Goal: Entertainment & Leisure: Consume media (video, audio)

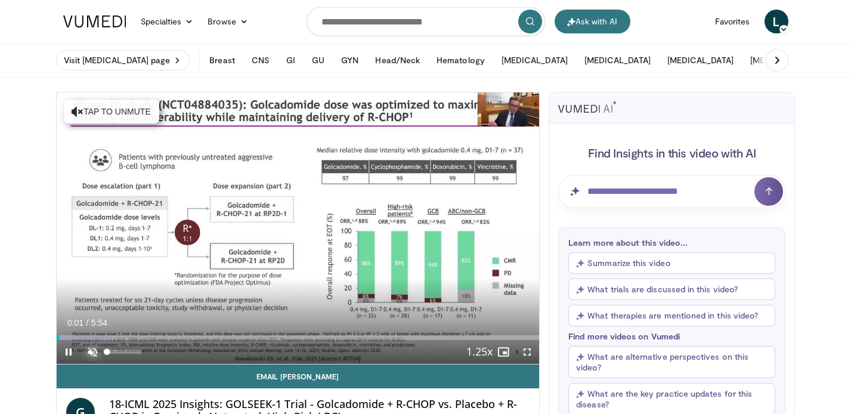
click at [91, 353] on span "Video Player" at bounding box center [92, 352] width 24 height 24
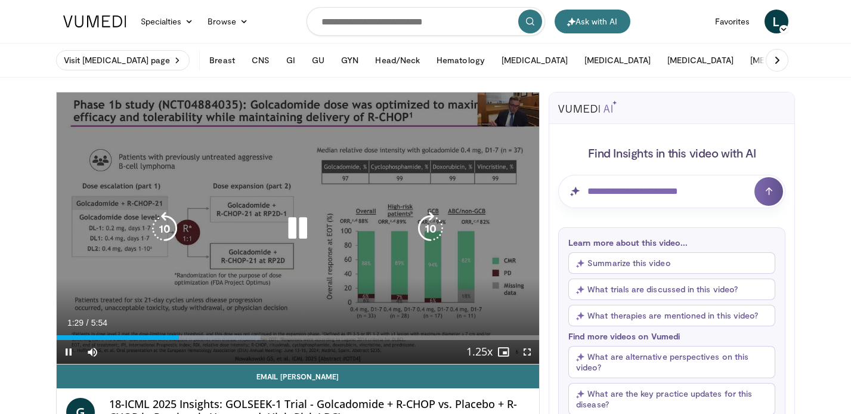
click at [293, 228] on icon "Video Player" at bounding box center [297, 228] width 33 height 33
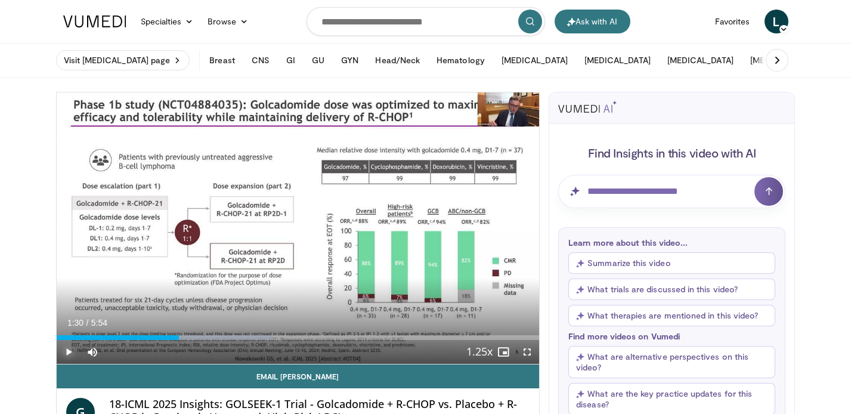
click at [66, 351] on span "Video Player" at bounding box center [69, 352] width 24 height 24
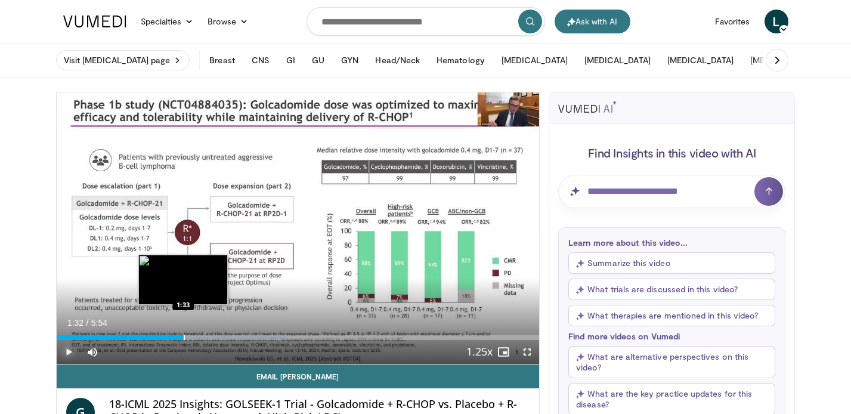
drag, startPoint x: 193, startPoint y: 337, endPoint x: 182, endPoint y: 339, distance: 10.3
click at [182, 339] on div "Loaded : 47.58% 1:33 1:33" at bounding box center [298, 337] width 483 height 5
drag, startPoint x: 184, startPoint y: 339, endPoint x: 166, endPoint y: 338, distance: 18.5
click at [167, 338] on div "Progress Bar" at bounding box center [167, 337] width 1 height 5
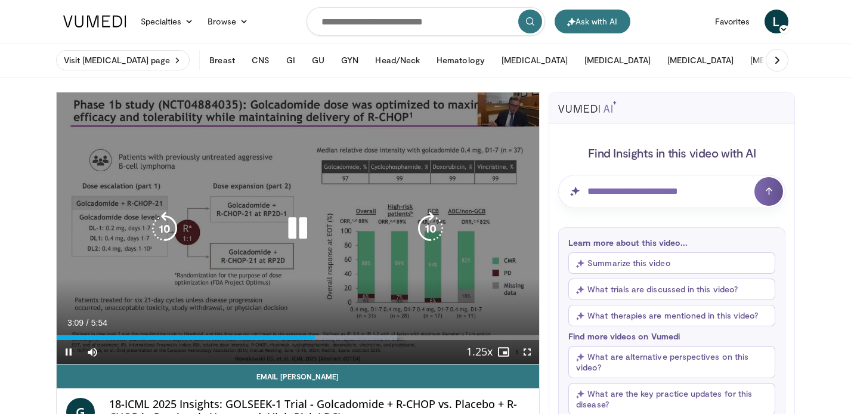
scroll to position [29, 0]
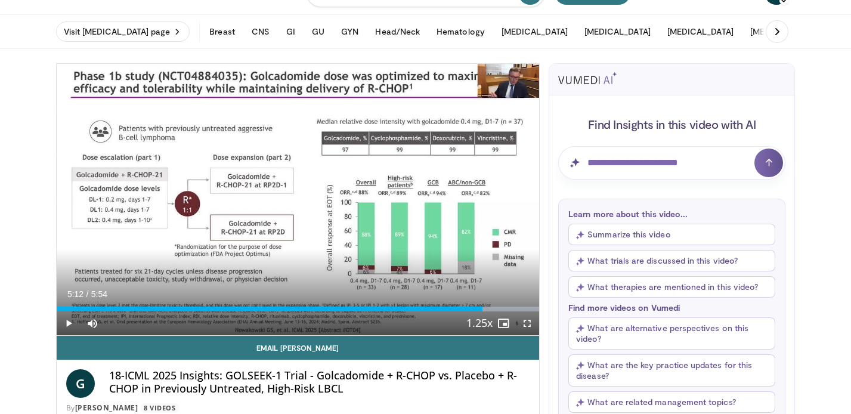
drag, startPoint x: 502, startPoint y: 311, endPoint x: 482, endPoint y: 316, distance: 20.8
click at [482, 316] on div "Current Time 5:12 / Duration 5:54 Play Skip Backward Skip Forward Mute Loaded :…" at bounding box center [298, 323] width 483 height 24
drag, startPoint x: 486, startPoint y: 311, endPoint x: 464, endPoint y: 312, distance: 22.1
click at [464, 312] on div "Current Time 5:18 / Duration 5:54 Pause Skip Backward Skip Forward Mute Loaded …" at bounding box center [298, 323] width 483 height 24
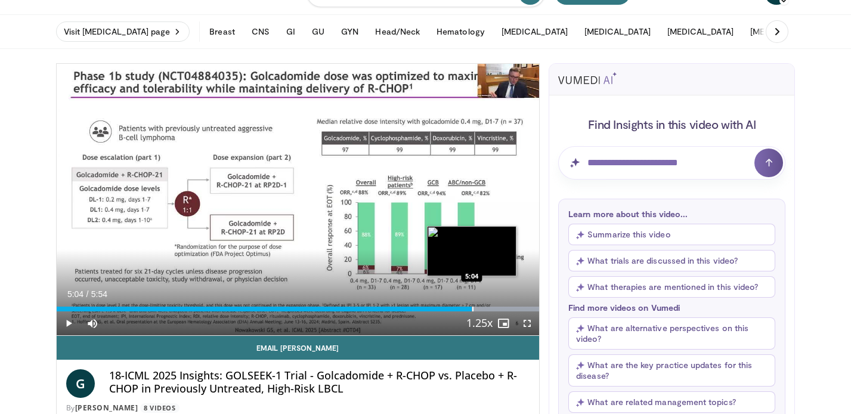
drag, startPoint x: 492, startPoint y: 311, endPoint x: 471, endPoint y: 311, distance: 20.9
click at [471, 311] on div "Loaded : 100.00% 5:05 5:04" at bounding box center [298, 308] width 483 height 5
